Goal: Task Accomplishment & Management: Complete application form

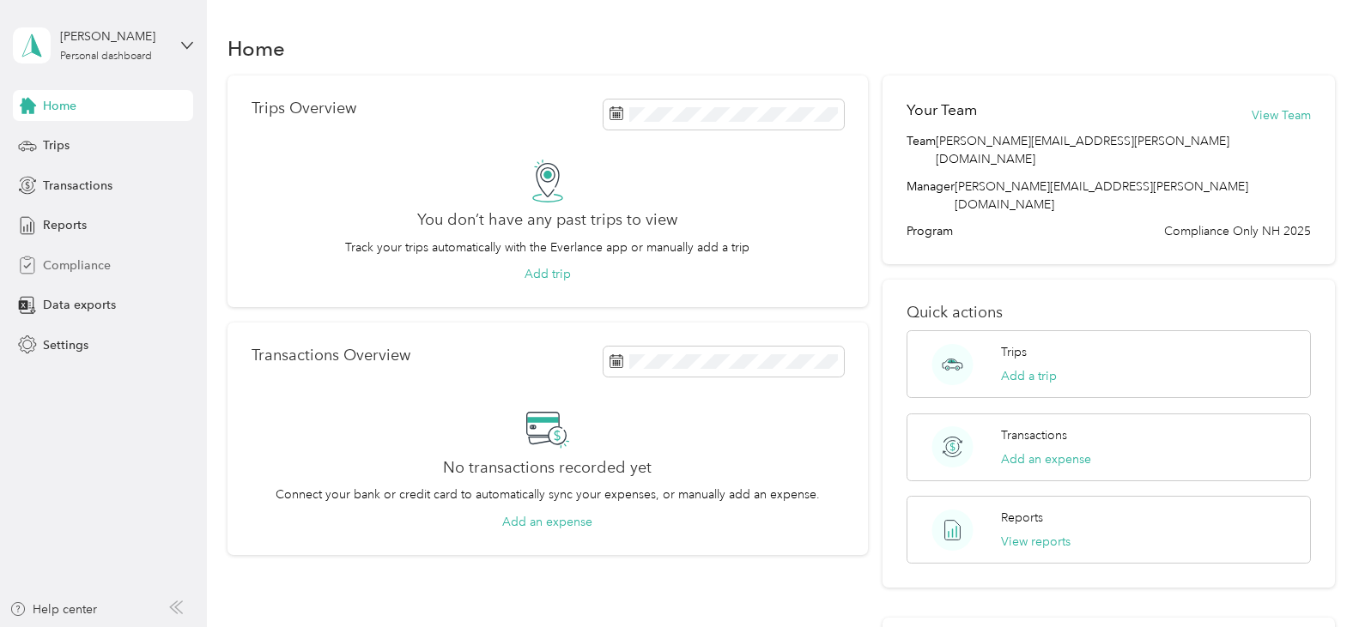
click at [102, 269] on span "Compliance" at bounding box center [77, 266] width 68 height 18
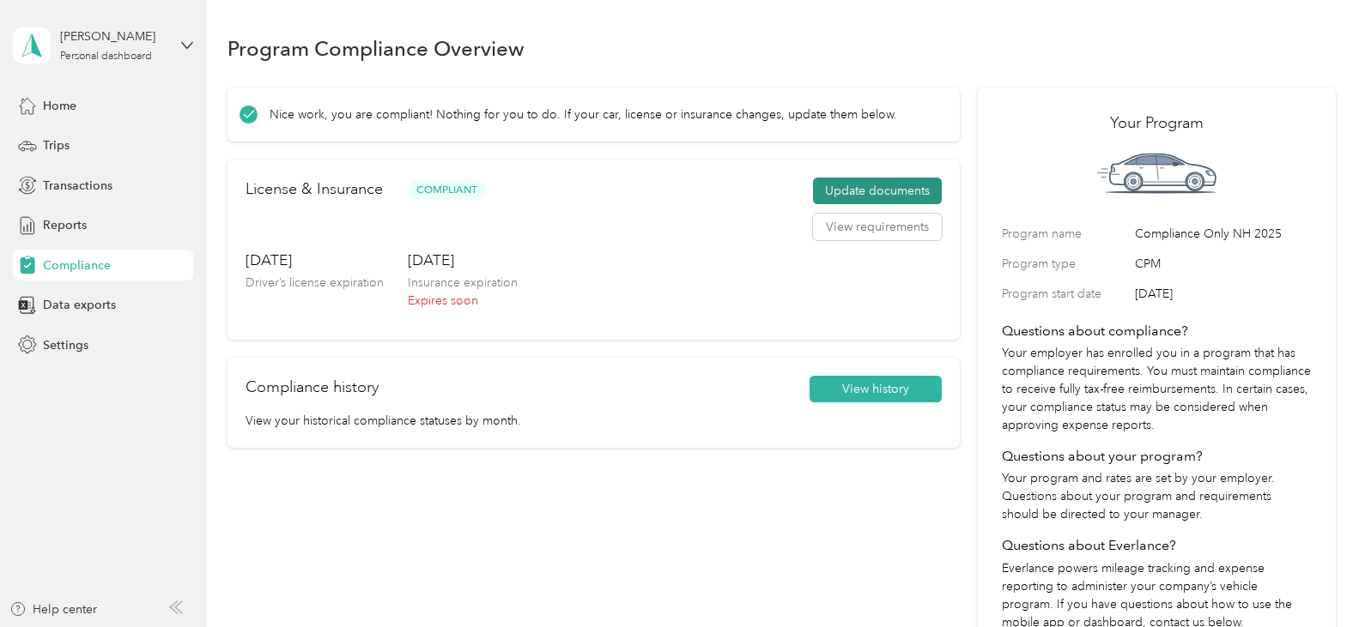
click at [853, 184] on button "Update documents" at bounding box center [877, 191] width 129 height 27
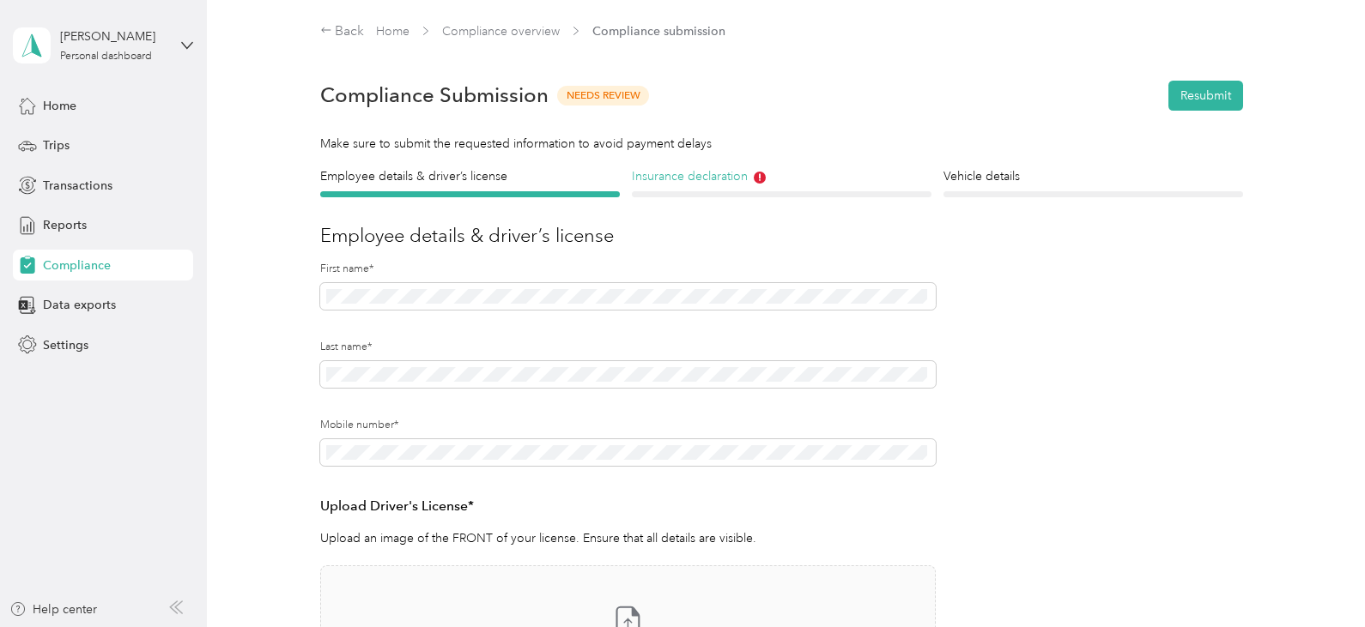
click at [741, 179] on h4 "Insurance declaration" at bounding box center [782, 176] width 300 height 18
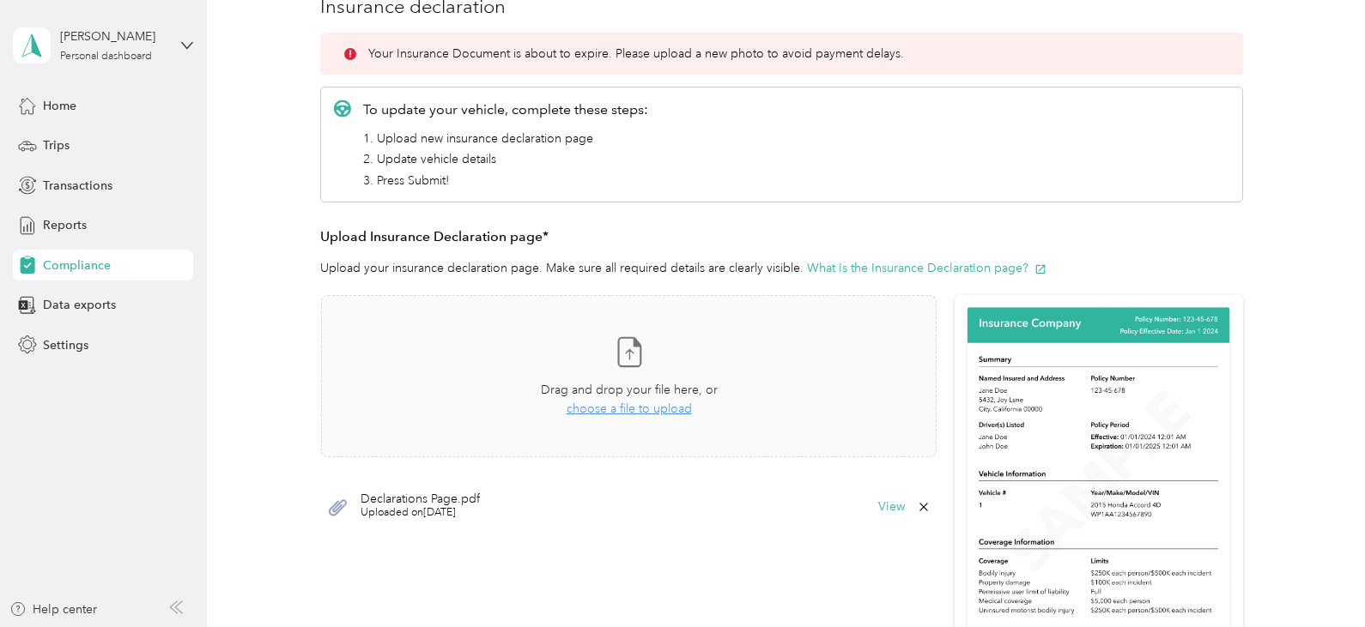
scroll to position [231, 0]
click at [628, 406] on span "choose a file to upload" at bounding box center [628, 407] width 125 height 15
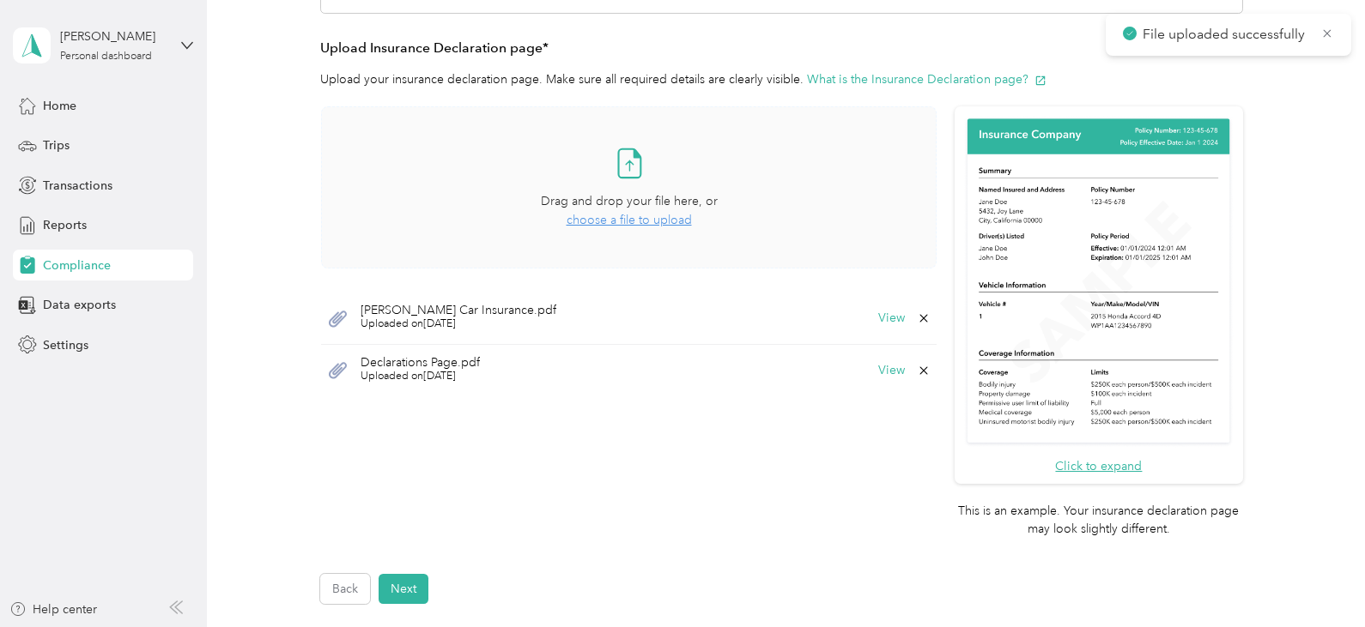
scroll to position [527, 0]
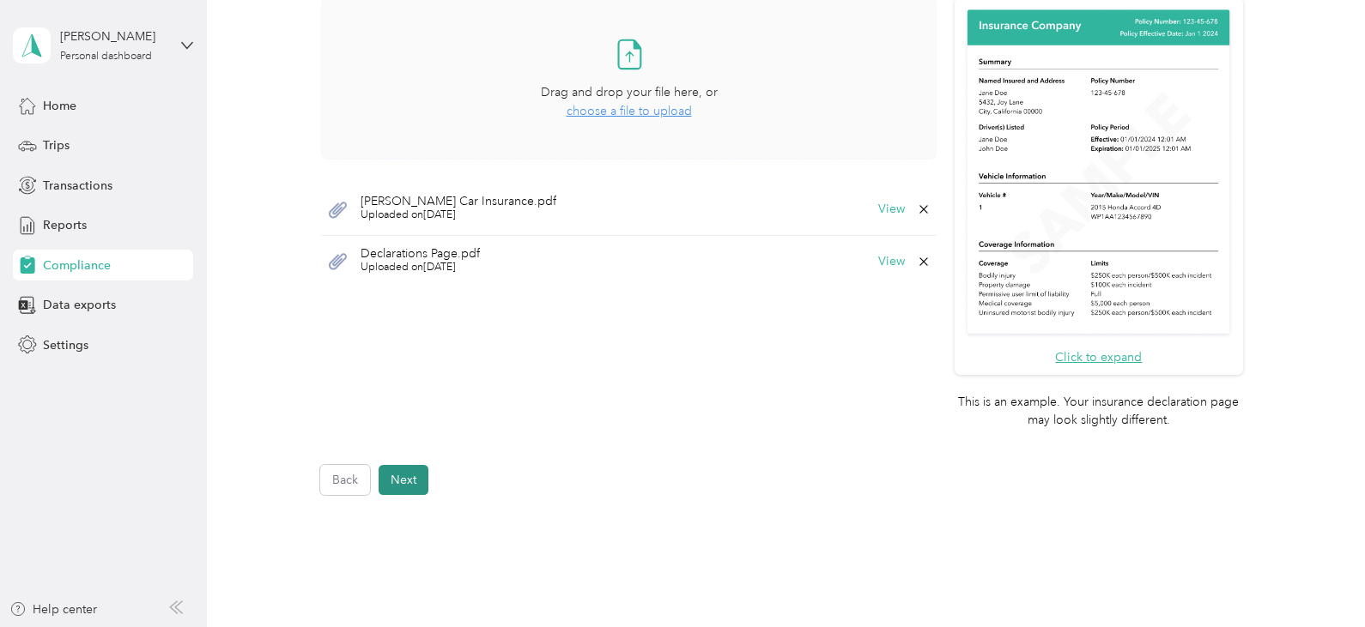
click at [416, 482] on button "Next" at bounding box center [403, 480] width 50 height 30
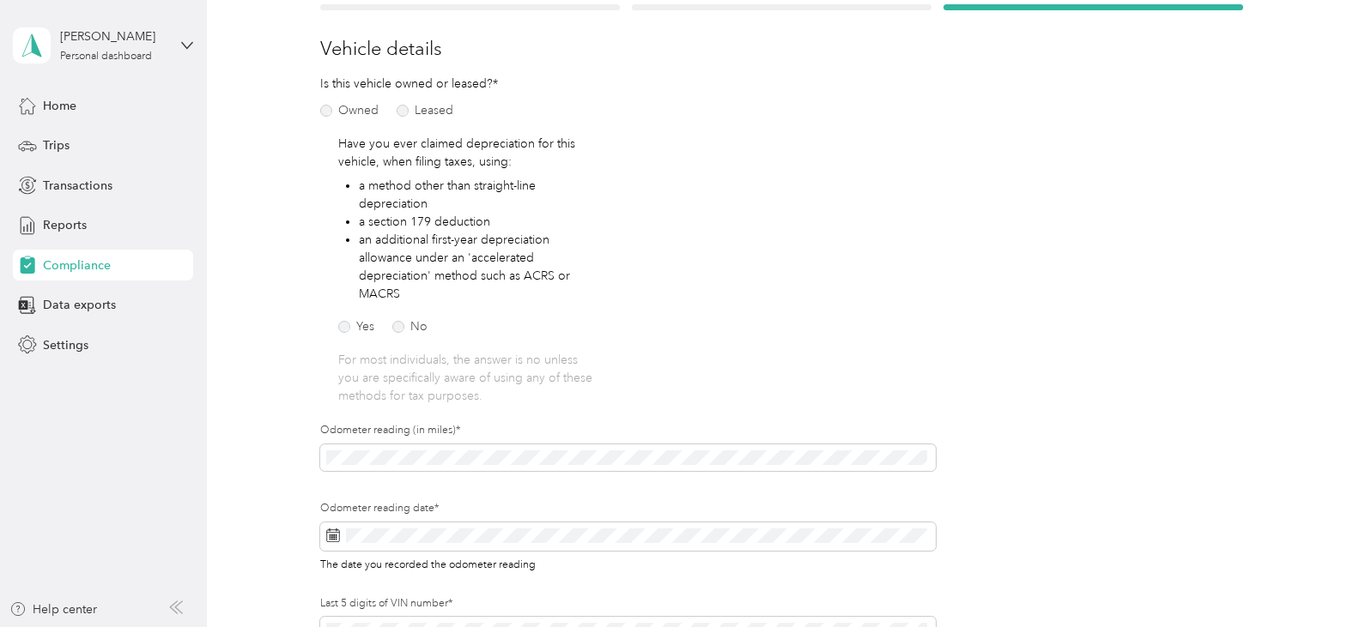
scroll to position [541, 0]
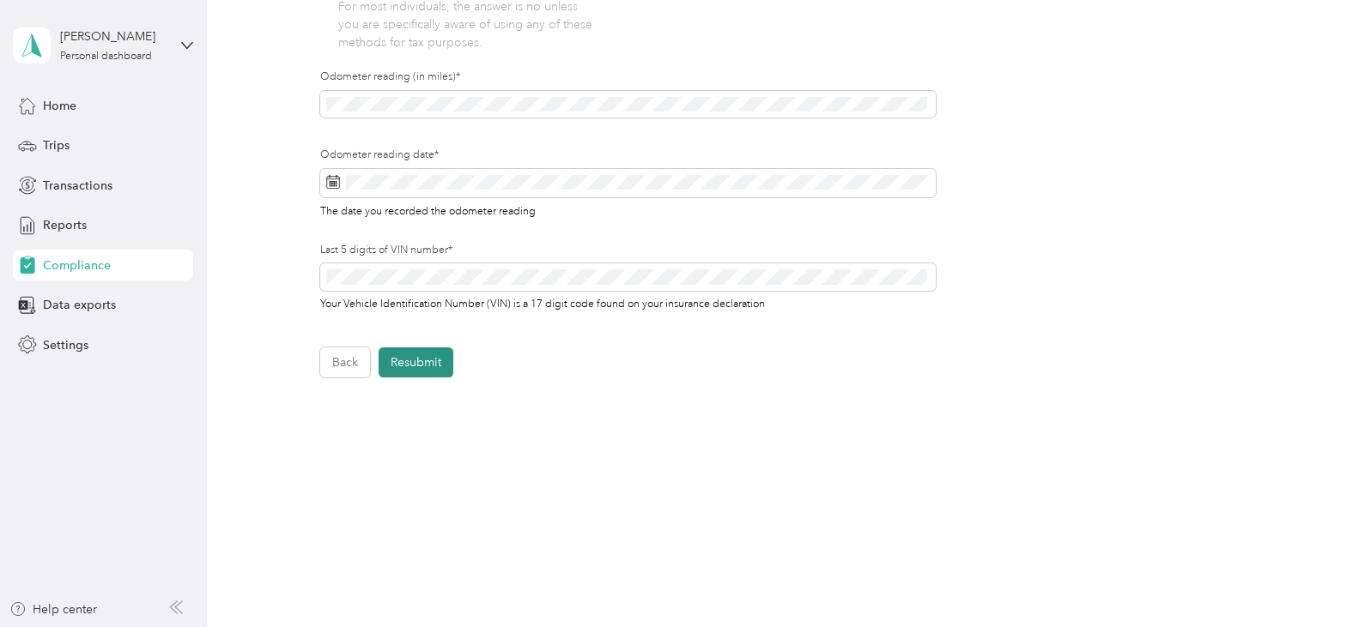
click at [422, 357] on button "Resubmit" at bounding box center [415, 363] width 75 height 30
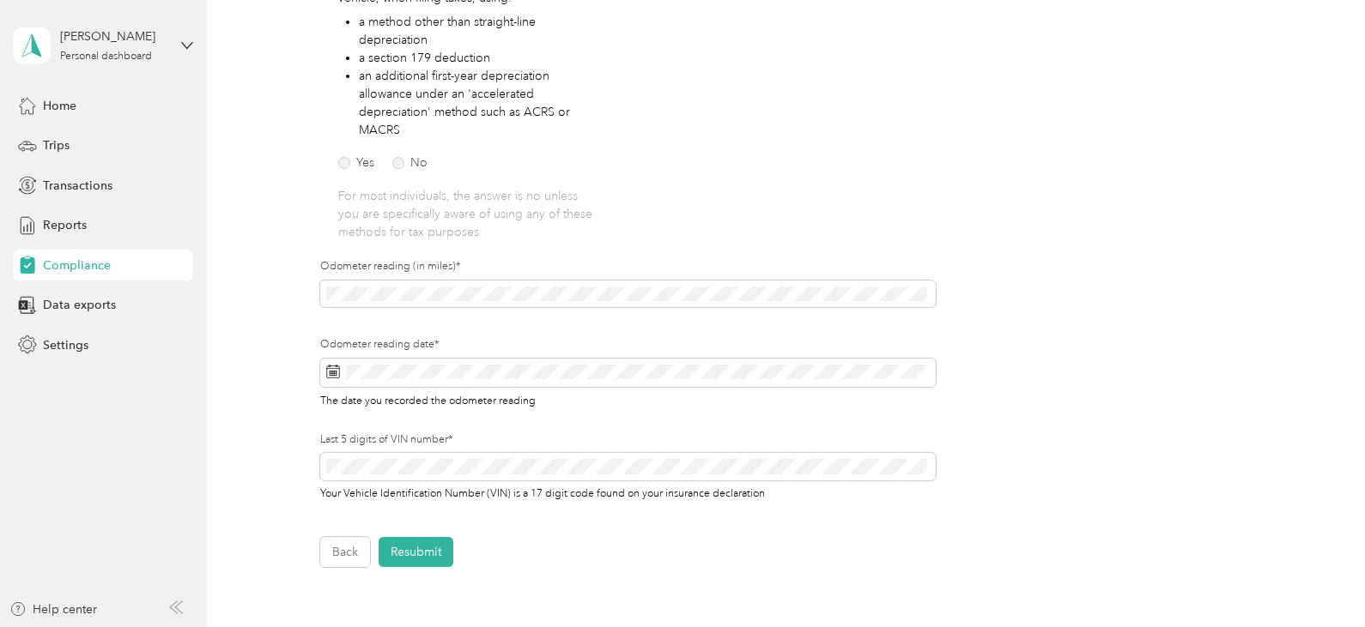
scroll to position [0, 0]
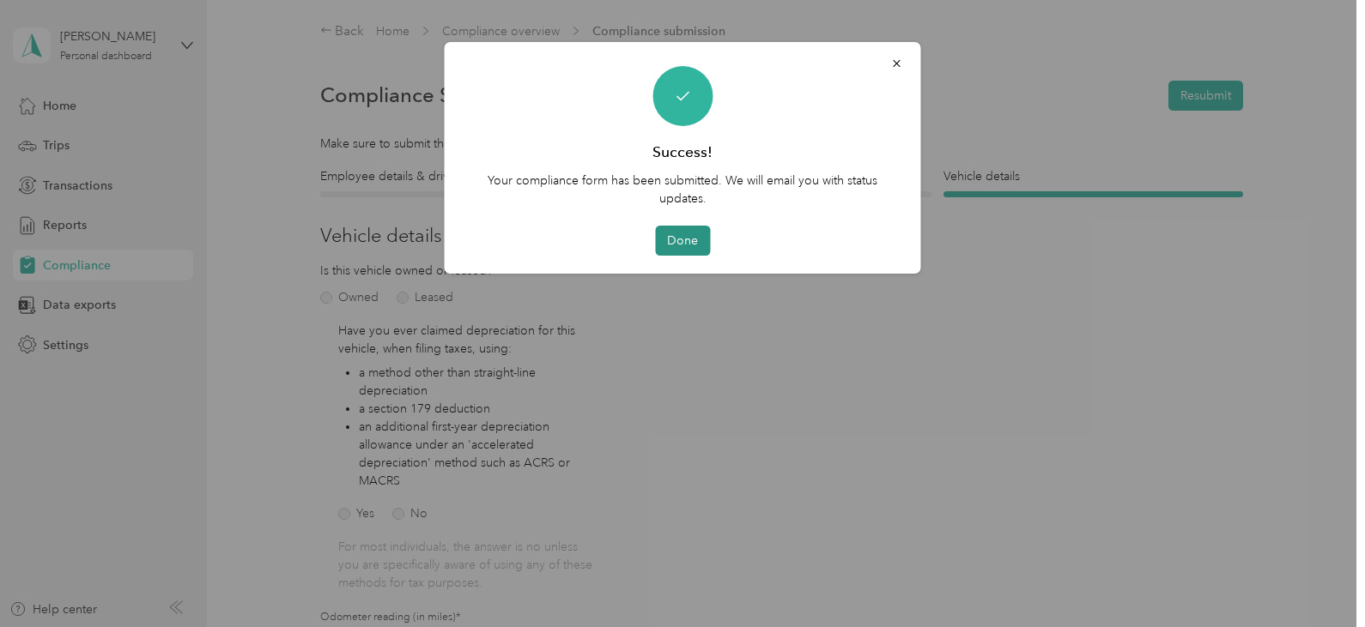
click at [677, 233] on button "Done" at bounding box center [682, 241] width 55 height 30
